Goal: Task Accomplishment & Management: Manage account settings

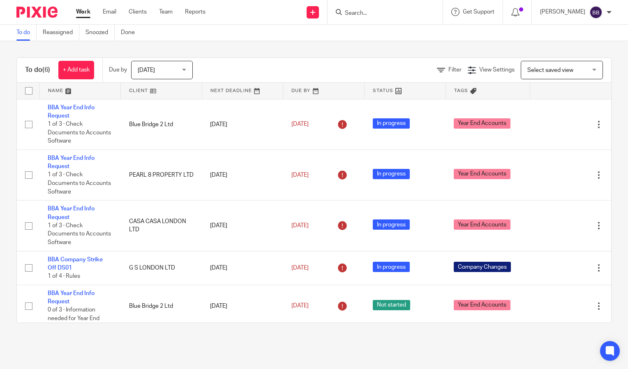
click at [399, 16] on input "Search" at bounding box center [381, 13] width 74 height 7
type input "horizon"
click at [412, 29] on link at bounding box center [396, 32] width 108 height 12
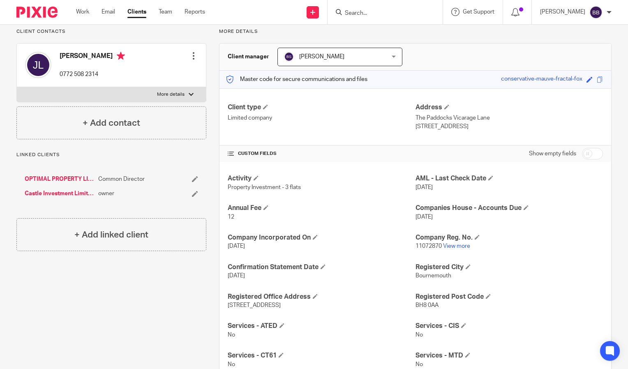
scroll to position [58, 0]
click at [583, 154] on input "checkbox" at bounding box center [592, 155] width 21 height 12
checkbox input "true"
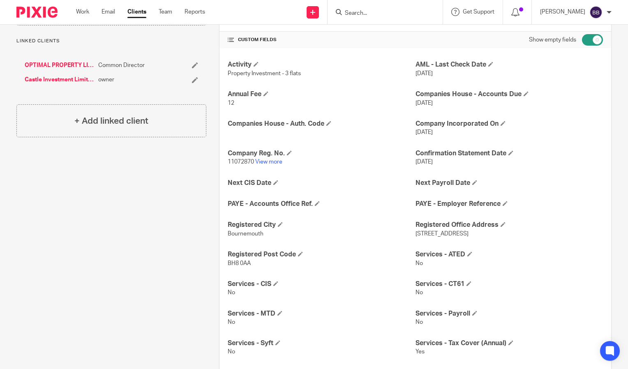
scroll to position [173, 0]
click at [329, 123] on span at bounding box center [328, 123] width 5 height 5
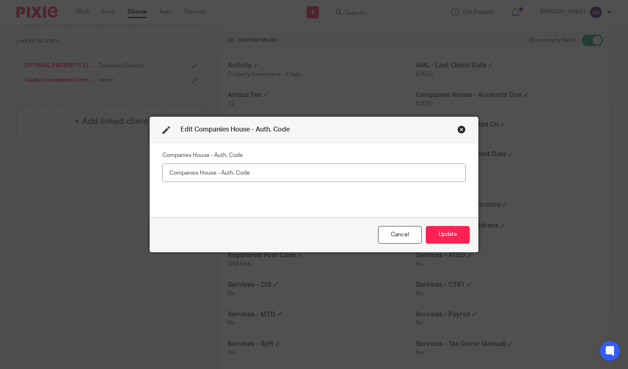
click at [273, 173] on input "text" at bounding box center [313, 173] width 303 height 18
type input "6LHLDG"
click at [449, 232] on button "Update" at bounding box center [448, 235] width 44 height 18
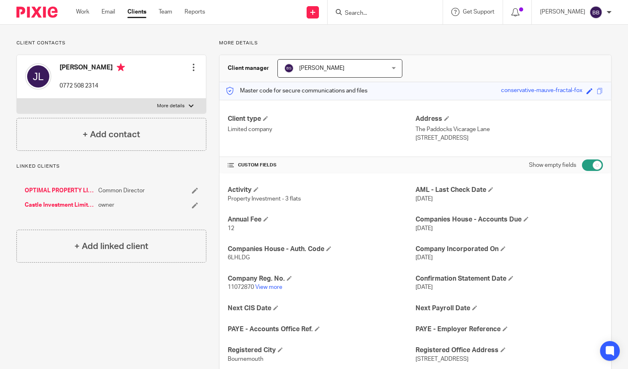
scroll to position [0, 0]
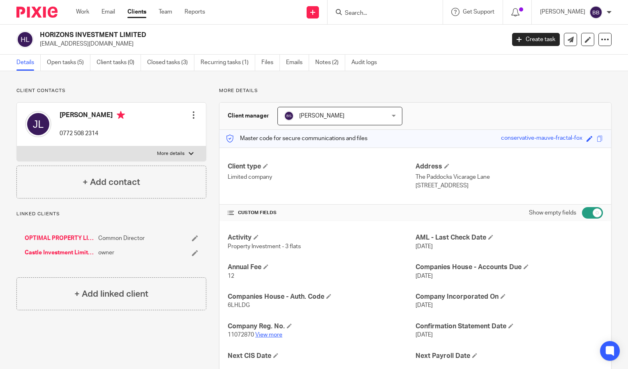
click at [273, 334] on link "View more" at bounding box center [268, 335] width 27 height 6
